Goal: Task Accomplishment & Management: Complete application form

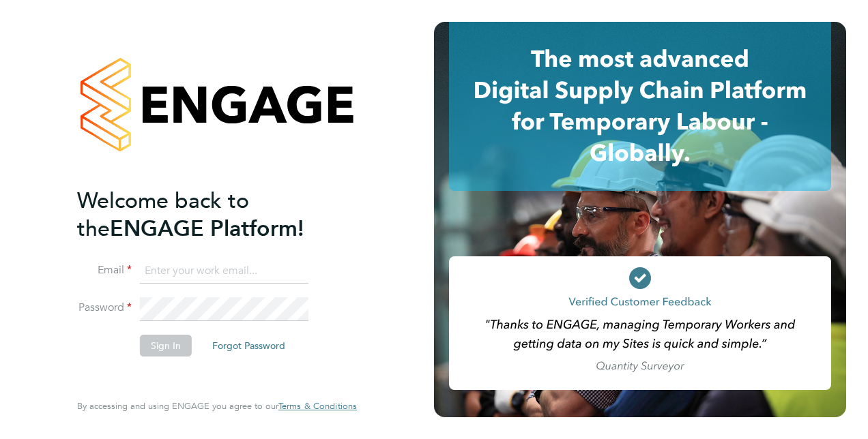
type input "[PERSON_NAME][EMAIL_ADDRESS][PERSON_NAME][DOMAIN_NAME]"
click at [166, 351] on button "Sign In" at bounding box center [166, 346] width 52 height 22
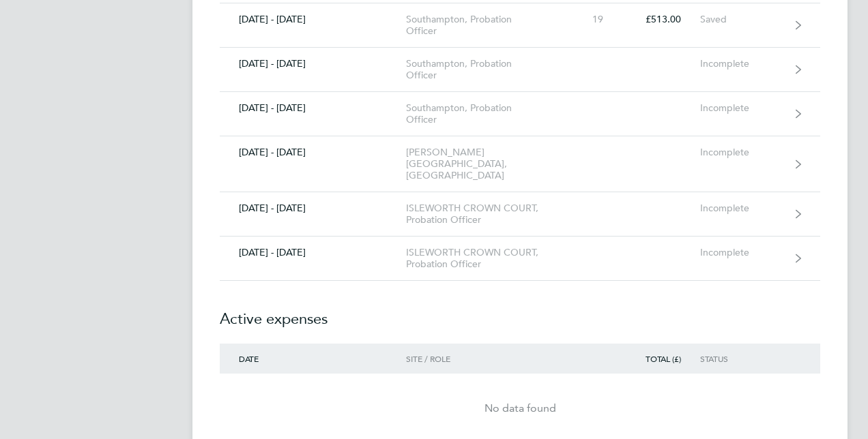
scroll to position [819, 0]
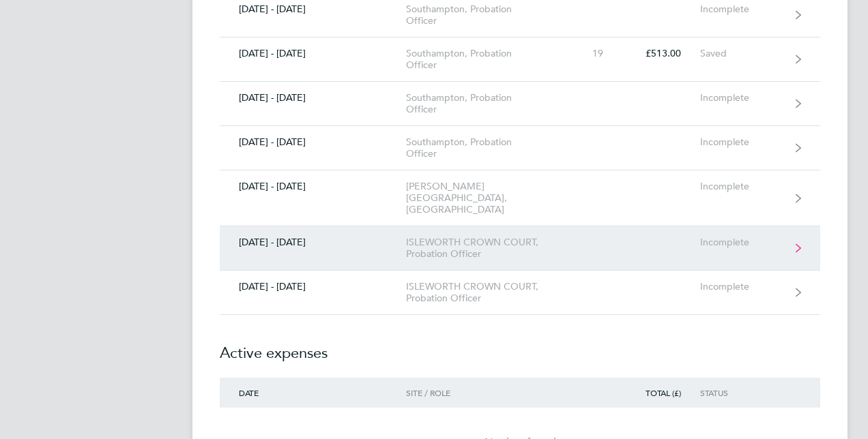
click at [797, 244] on icon at bounding box center [798, 249] width 5 height 10
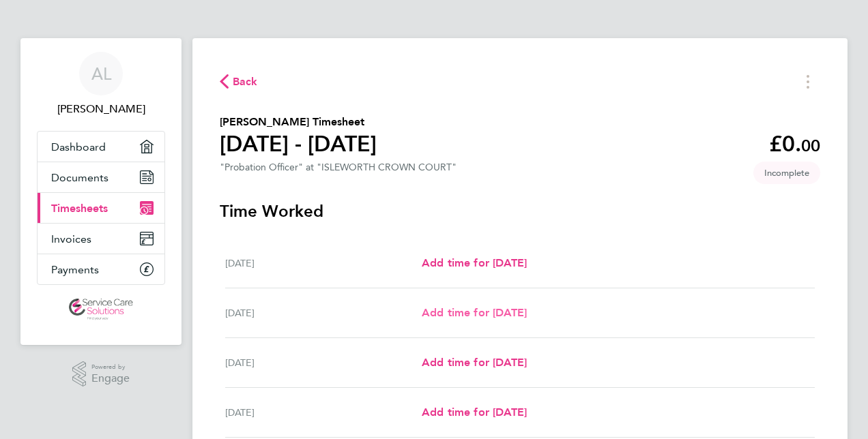
click at [479, 314] on span "Add time for [DATE]" at bounding box center [474, 312] width 105 height 13
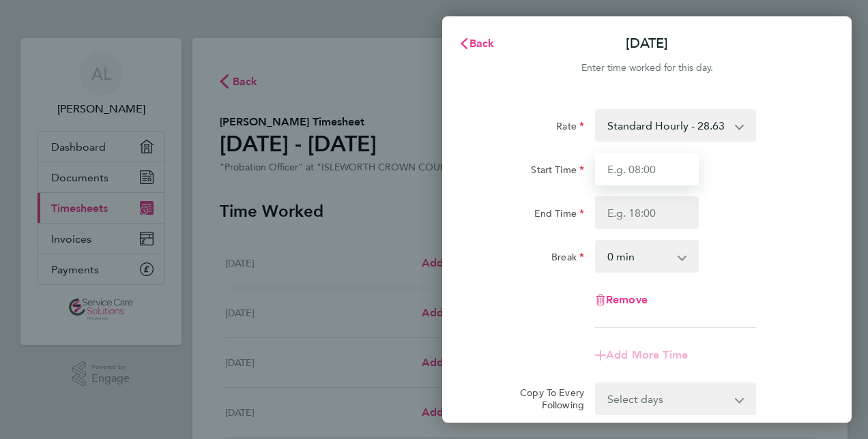
click at [622, 169] on input "Start Time" at bounding box center [647, 169] width 104 height 33
type input "08:00"
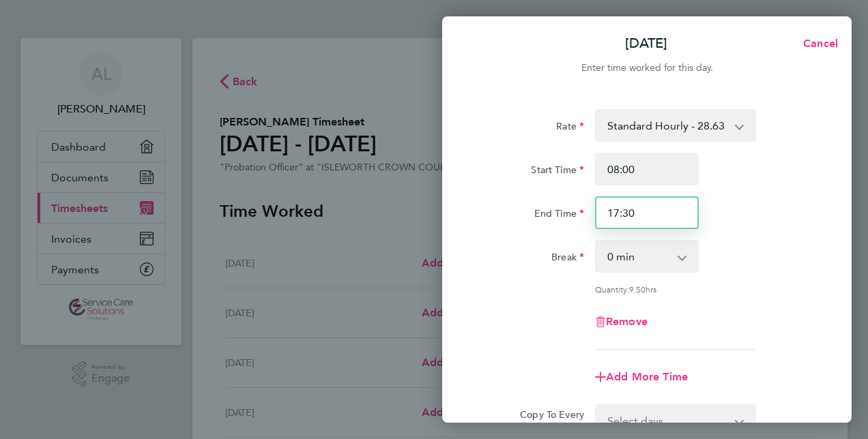
drag, startPoint x: 611, startPoint y: 216, endPoint x: 650, endPoint y: 237, distance: 43.7
click at [671, 216] on input "17:30" at bounding box center [647, 213] width 104 height 33
type input "18:00"
click at [682, 257] on app-icon-cross-button at bounding box center [689, 257] width 16 height 30
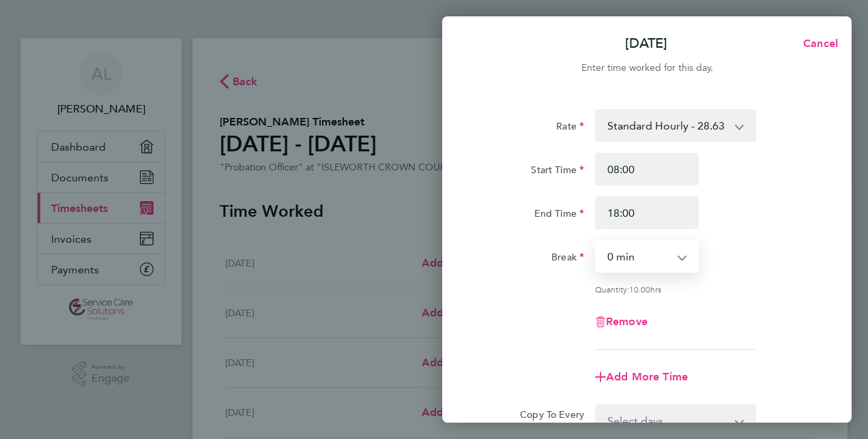
click at [678, 258] on select "0 min 15 min 30 min 45 min 60 min 75 min 90 min" at bounding box center [638, 257] width 85 height 30
select select "30"
click at [596, 242] on select "0 min 15 min 30 min 45 min 60 min 75 min 90 min" at bounding box center [638, 257] width 85 height 30
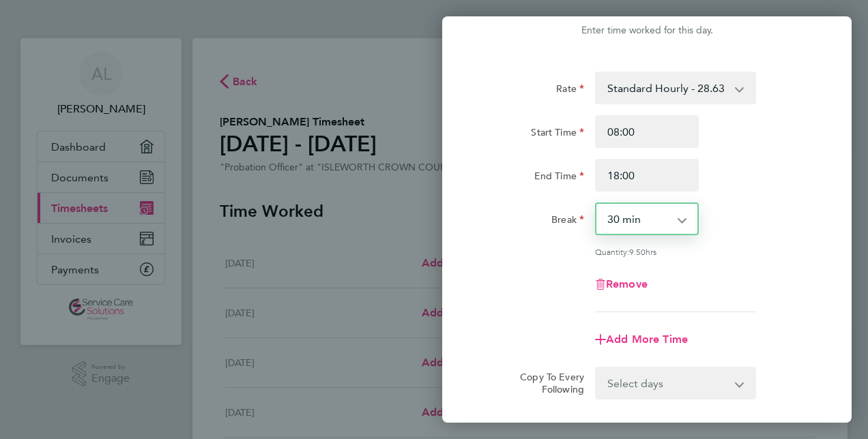
scroll to position [136, 0]
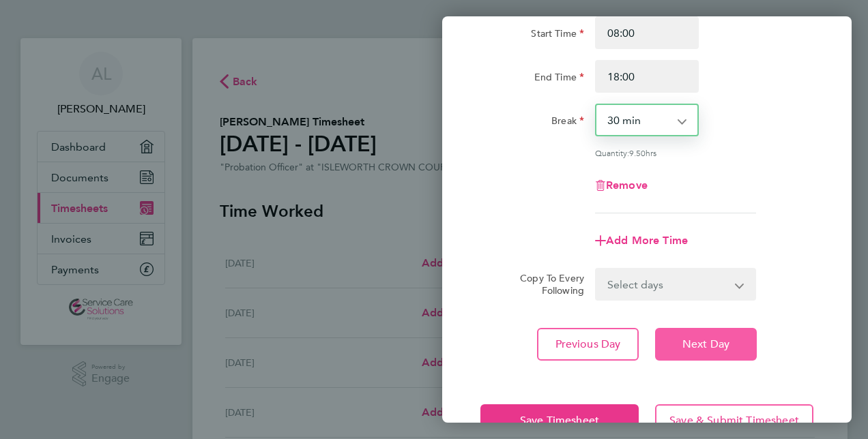
click at [727, 347] on span "Next Day" at bounding box center [705, 345] width 47 height 14
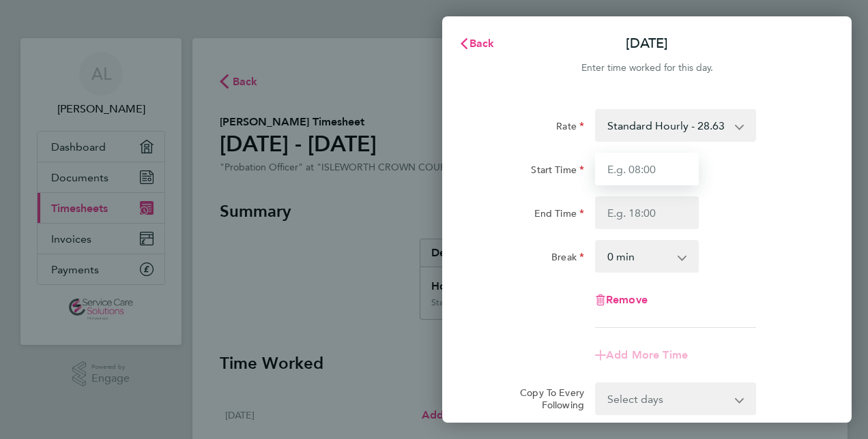
click at [635, 175] on input "Start Time" at bounding box center [647, 169] width 104 height 33
type input "08:00"
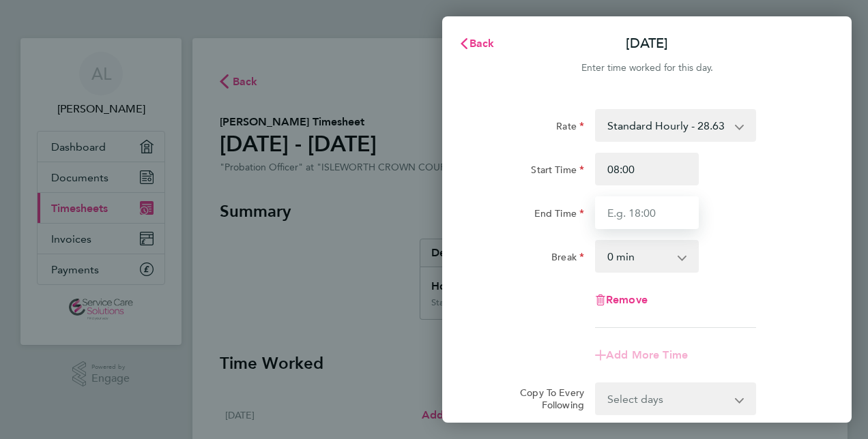
type input "18:00"
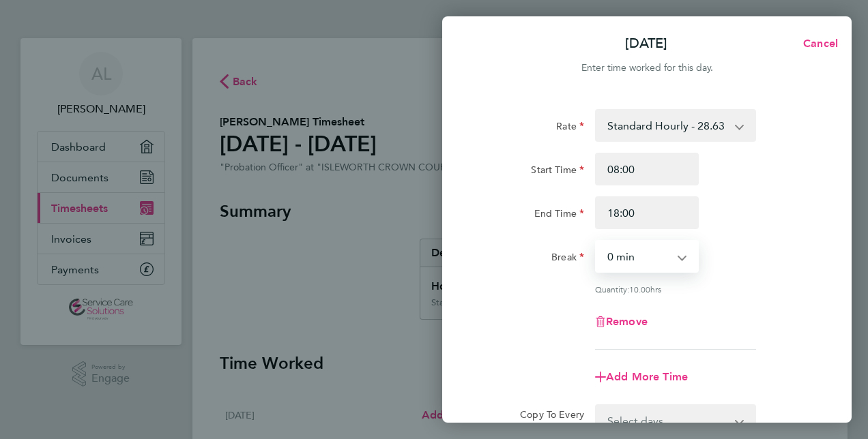
click at [678, 256] on select "0 min 15 min 30 min 45 min 60 min 75 min 90 min" at bounding box center [638, 257] width 85 height 30
select select "30"
click at [596, 242] on select "0 min 15 min 30 min 45 min 60 min 75 min 90 min" at bounding box center [638, 257] width 85 height 30
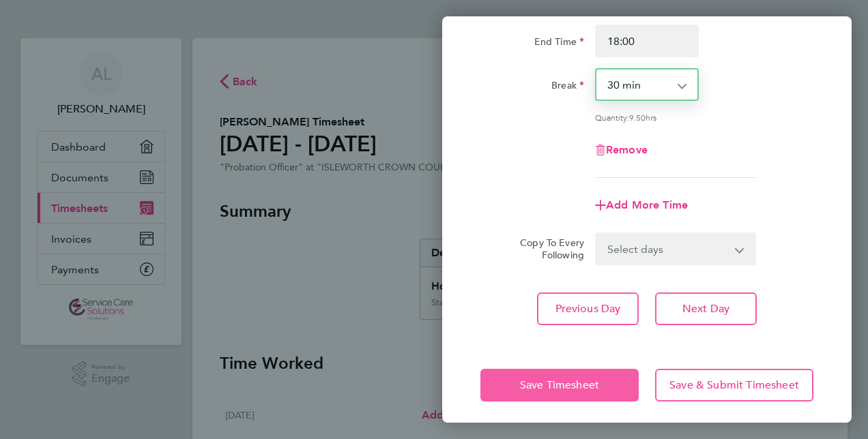
scroll to position [177, 0]
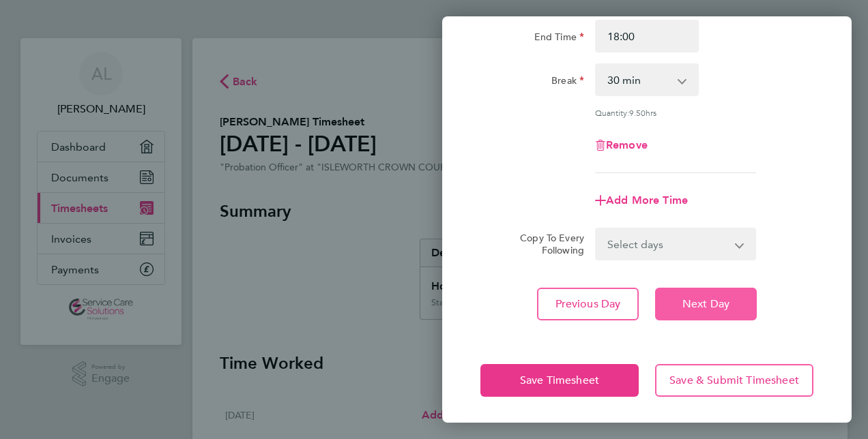
click at [704, 305] on span "Next Day" at bounding box center [705, 305] width 47 height 14
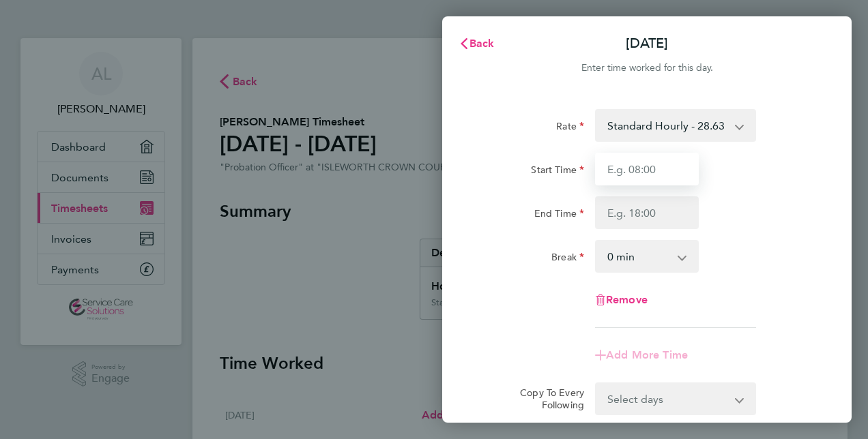
click at [633, 175] on input "Start Time" at bounding box center [647, 169] width 104 height 33
type input "08:00"
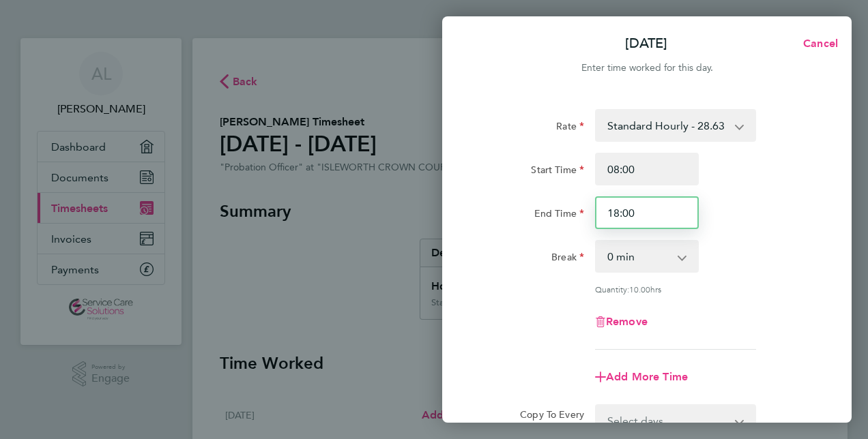
drag, startPoint x: 613, startPoint y: 214, endPoint x: 703, endPoint y: 218, distance: 89.5
click at [701, 218] on div "18:00" at bounding box center [647, 213] width 115 height 33
type input "17:00"
click at [568, 282] on div "Rate Standard Hourly - 28.63 Start Time 08:00 End Time 17:00 Break 0 min 15 min…" at bounding box center [646, 229] width 333 height 241
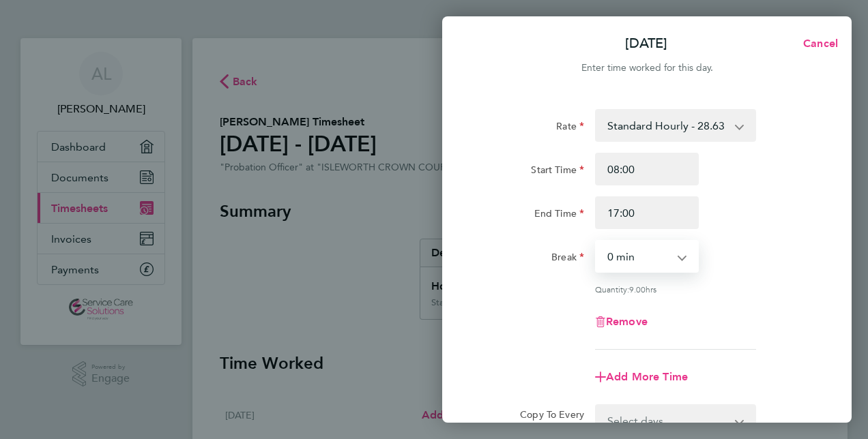
click at [678, 259] on select "0 min 15 min 30 min 45 min 60 min 75 min 90 min" at bounding box center [638, 257] width 85 height 30
select select "30"
click at [596, 242] on select "0 min 15 min 30 min 45 min 60 min 75 min 90 min" at bounding box center [638, 257] width 85 height 30
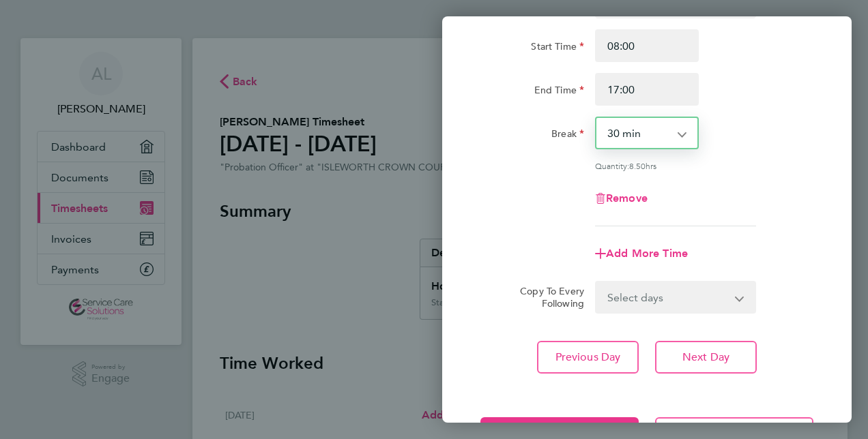
scroll to position [136, 0]
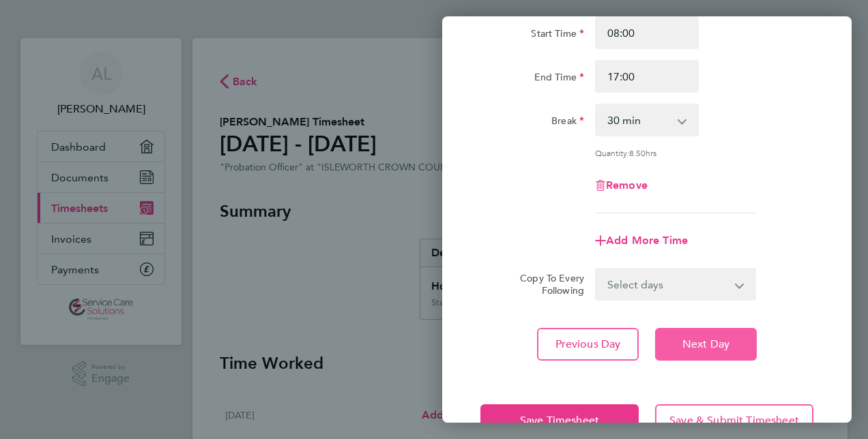
click at [692, 343] on span "Next Day" at bounding box center [705, 345] width 47 height 14
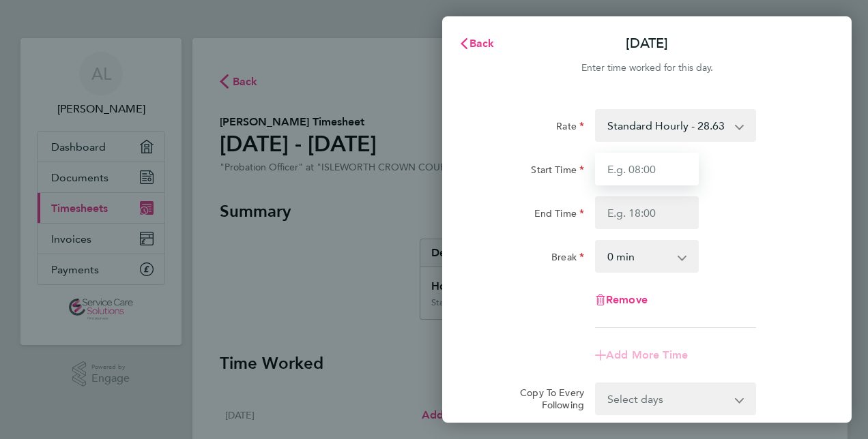
click at [638, 168] on input "Start Time" at bounding box center [647, 169] width 104 height 33
type input "08:00"
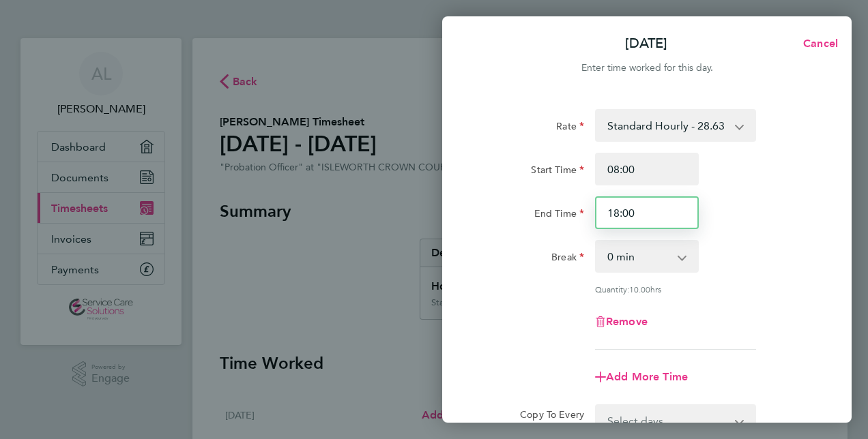
drag, startPoint x: 612, startPoint y: 214, endPoint x: 673, endPoint y: 216, distance: 61.4
click at [673, 216] on input "18:00" at bounding box center [647, 213] width 104 height 33
type input "17:30"
click at [681, 258] on app-icon-cross-button at bounding box center [689, 257] width 16 height 30
click at [678, 258] on select "0 min 15 min 30 min 45 min 60 min 75 min 90 min" at bounding box center [638, 257] width 85 height 30
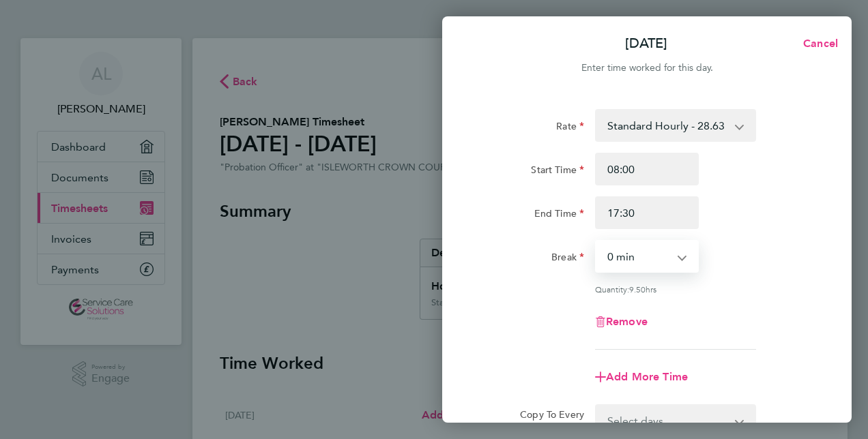
select select "30"
click at [596, 242] on select "0 min 15 min 30 min 45 min 60 min 75 min 90 min" at bounding box center [638, 257] width 85 height 30
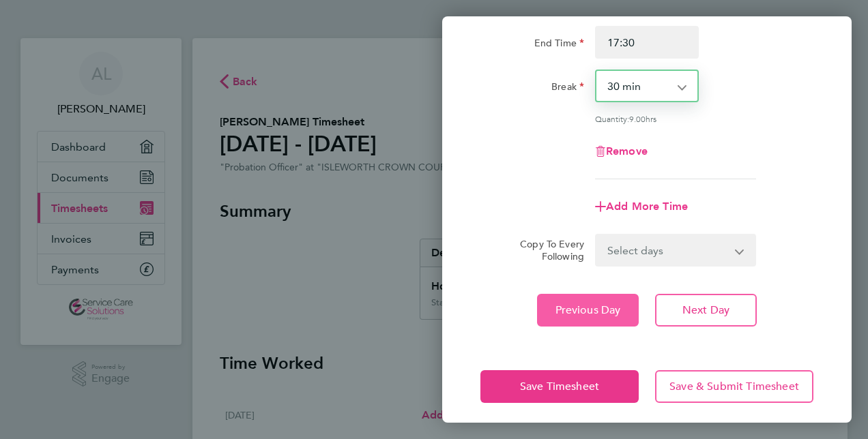
scroll to position [177, 0]
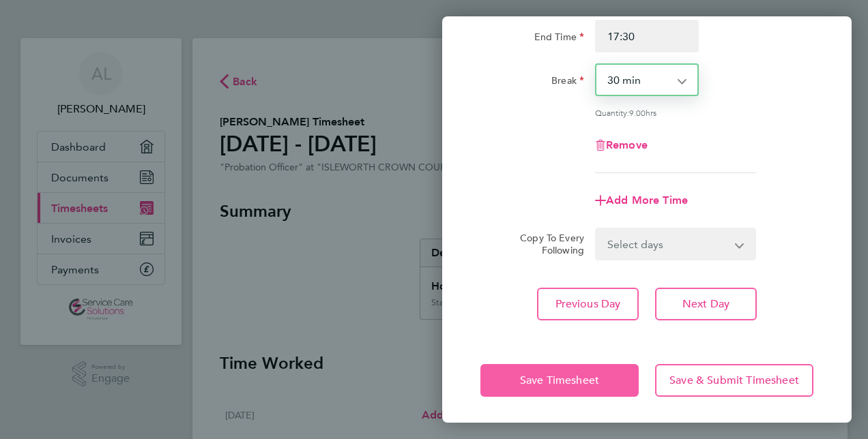
click at [559, 378] on span "Save Timesheet" at bounding box center [559, 381] width 79 height 14
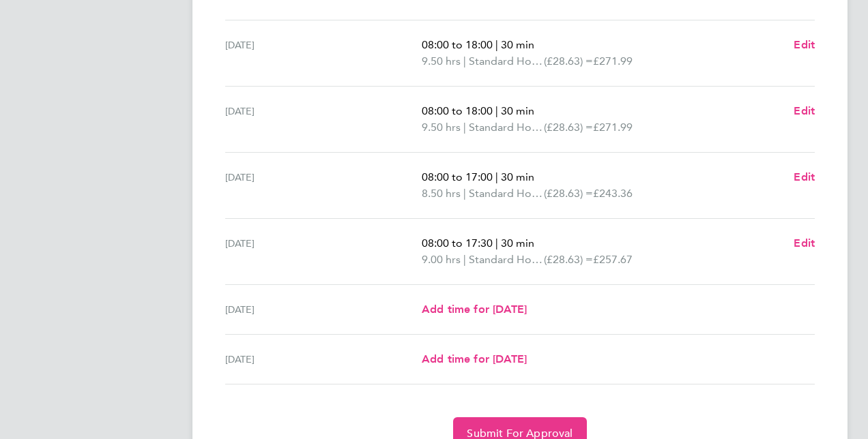
scroll to position [484, 0]
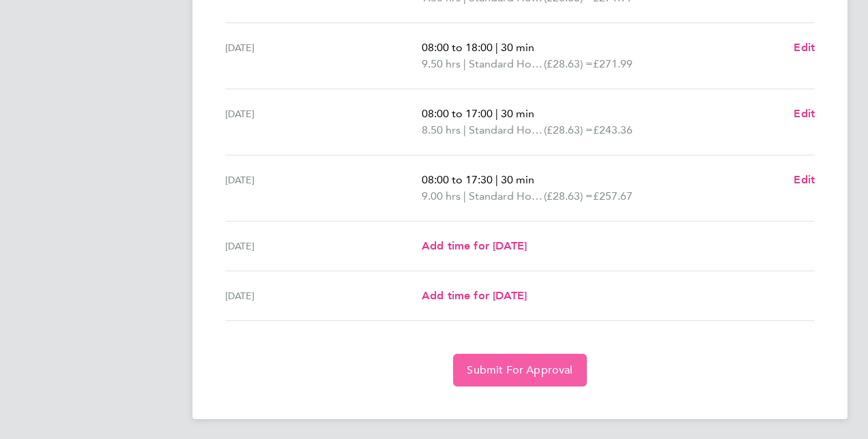
click at [525, 361] on button "Submit For Approval" at bounding box center [519, 370] width 133 height 33
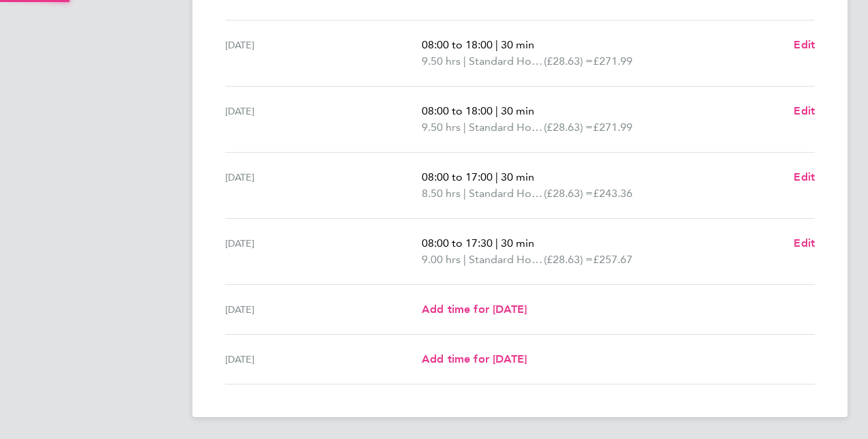
scroll to position [418, 0]
